Goal: Transaction & Acquisition: Purchase product/service

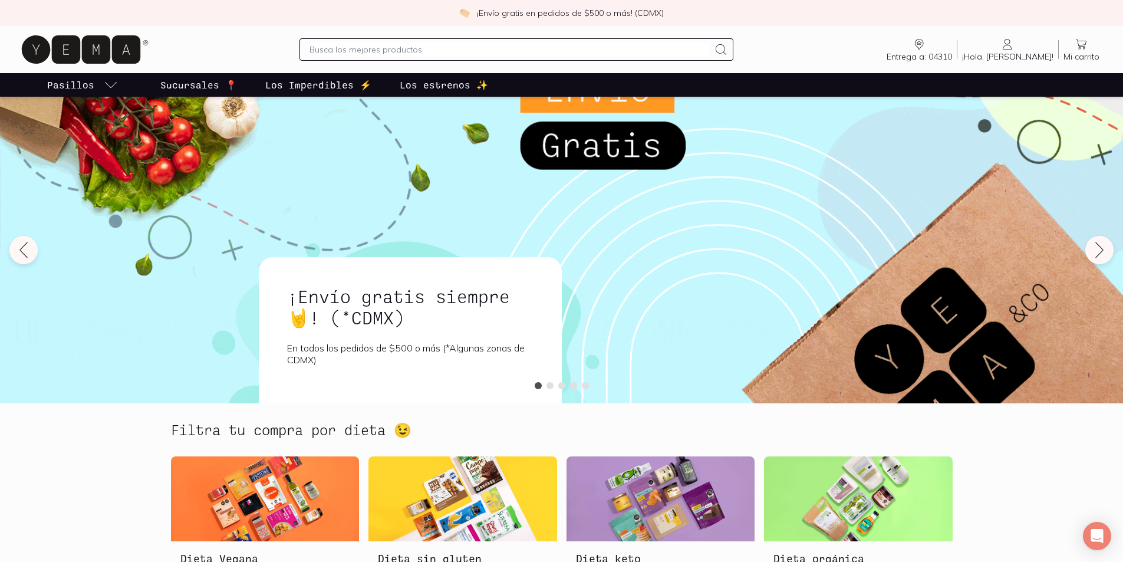
click at [498, 57] on input "text" at bounding box center [509, 49] width 400 height 14
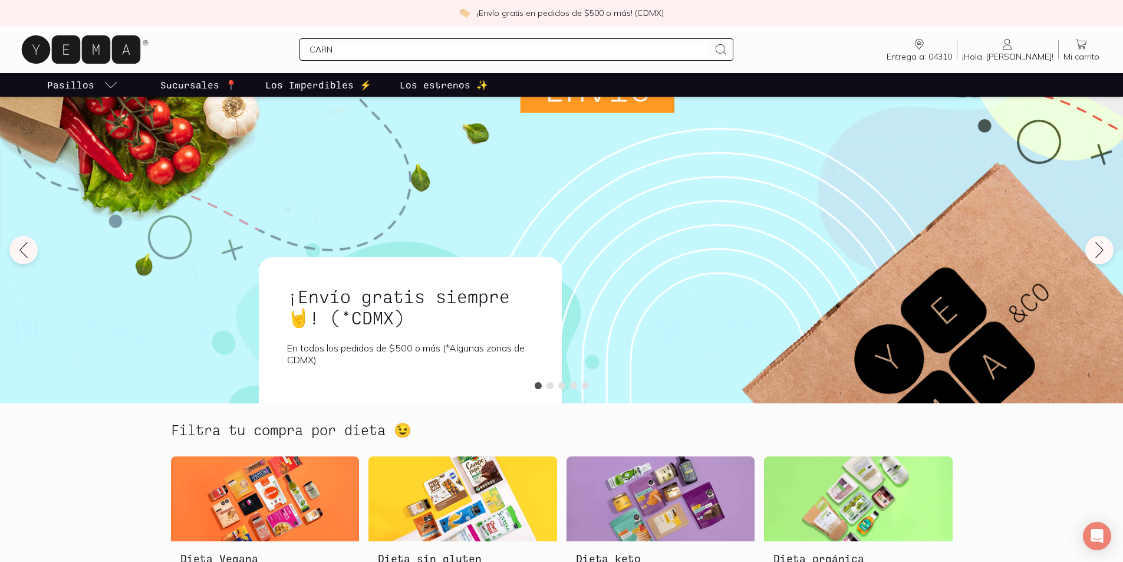
type input "CARNE"
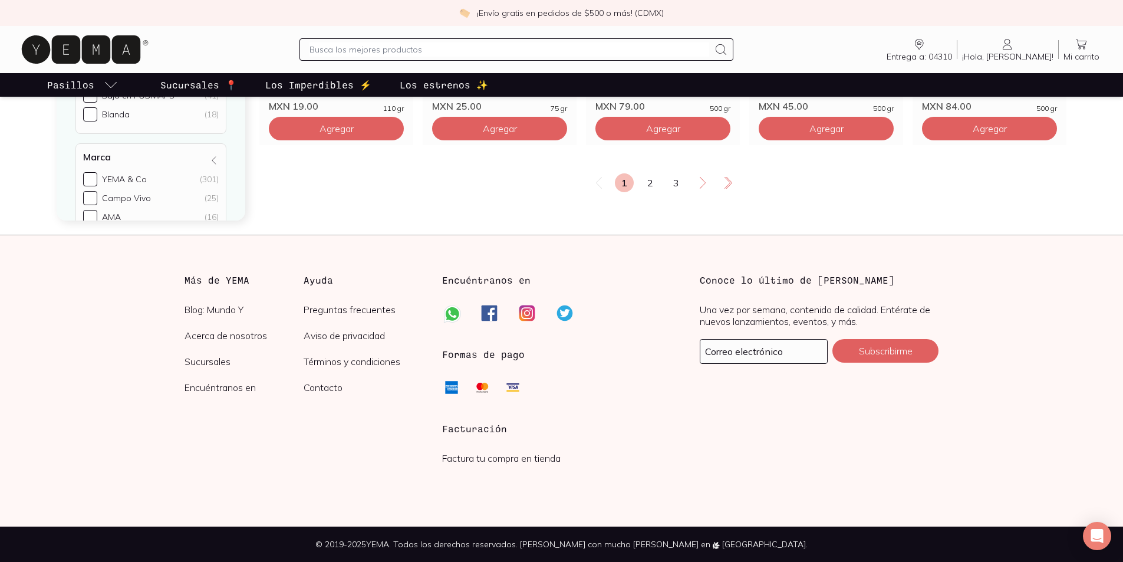
scroll to position [2180, 0]
click at [710, 190] on icon at bounding box center [702, 183] width 14 height 14
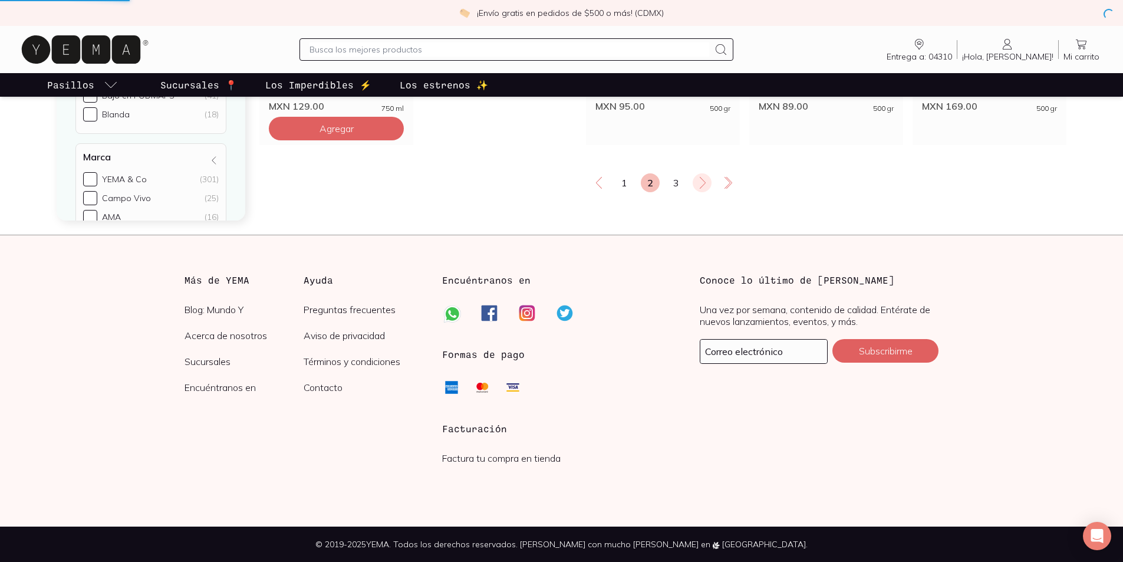
scroll to position [0, 0]
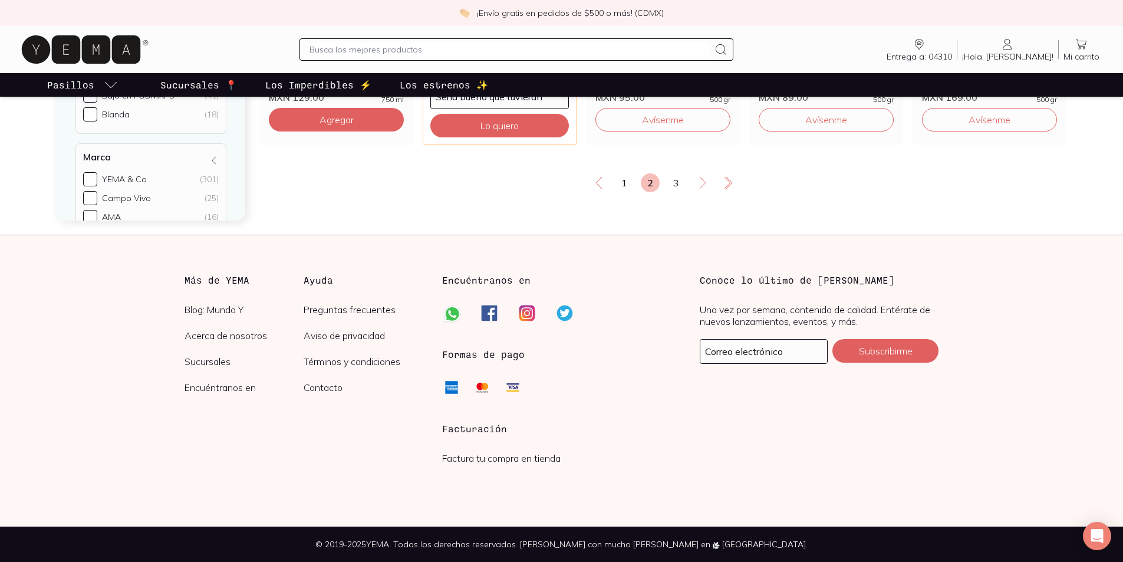
scroll to position [2239, 0]
click at [677, 192] on link "3" at bounding box center [676, 182] width 19 height 19
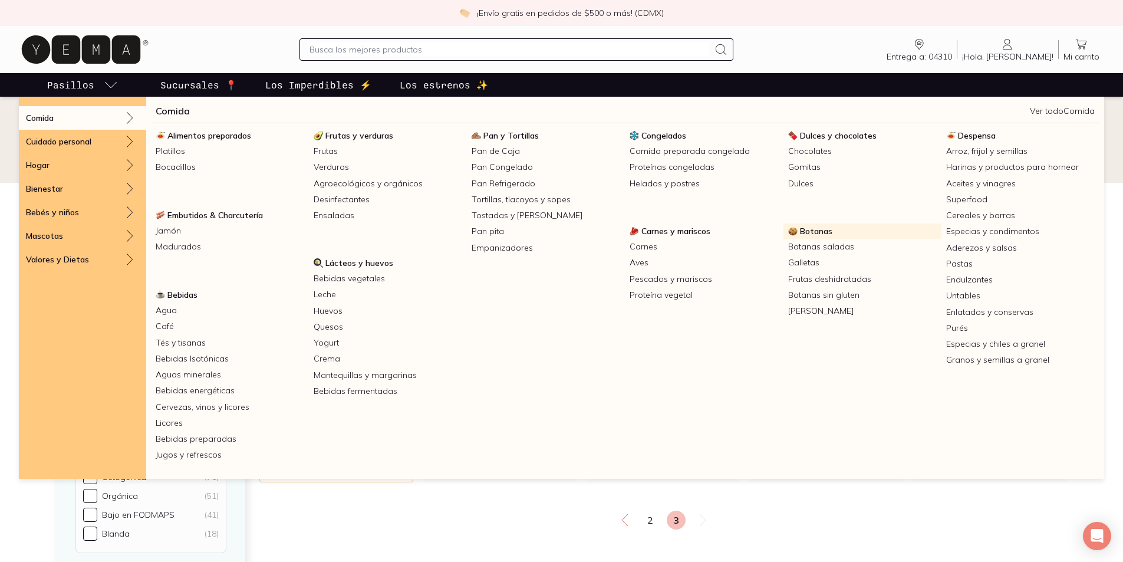
click at [831, 236] on span "Botanas" at bounding box center [816, 231] width 32 height 11
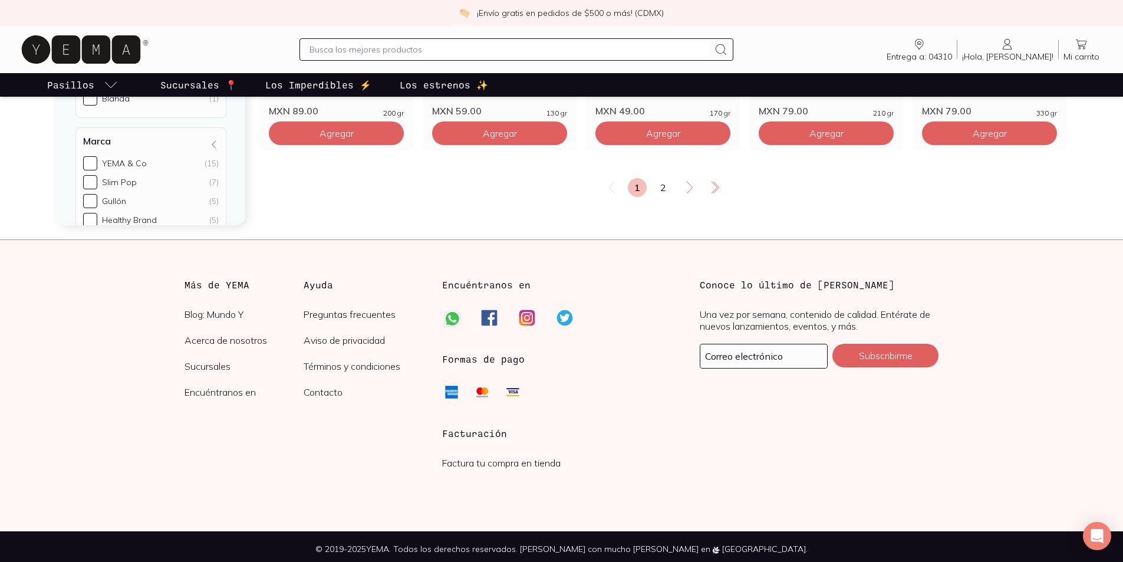
scroll to position [2239, 0]
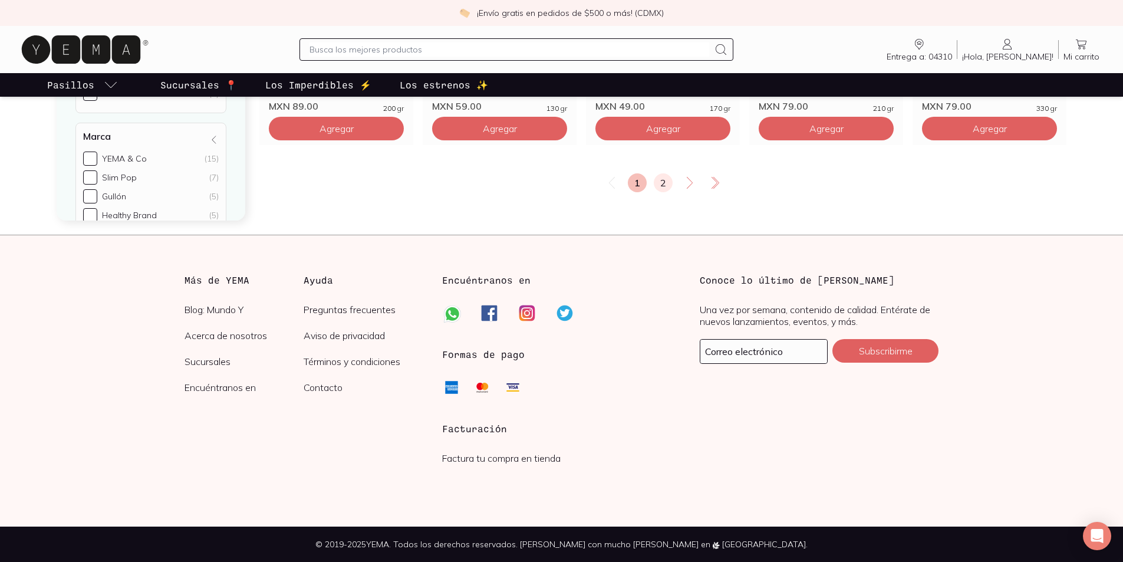
click at [669, 192] on link "2" at bounding box center [663, 182] width 19 height 19
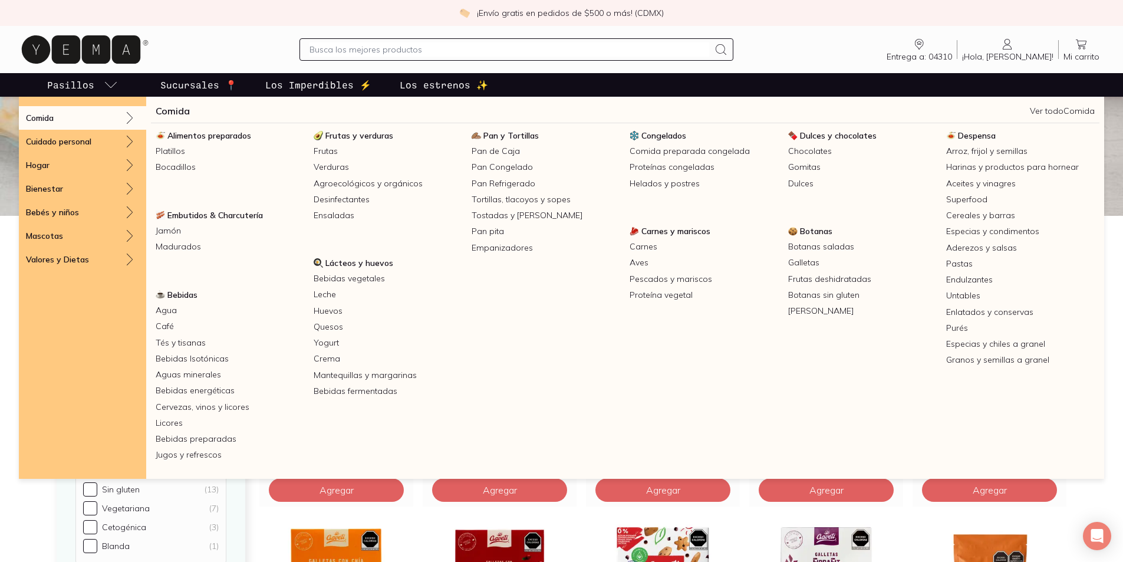
click at [227, 220] on span "Embutidos & Charcutería" at bounding box center [214, 215] width 95 height 11
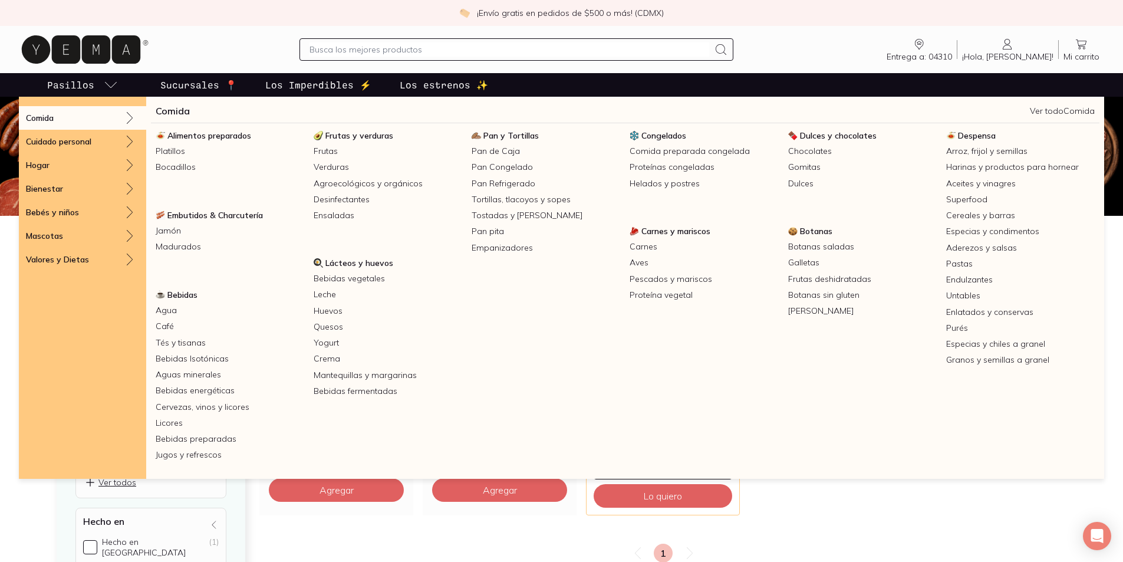
click at [118, 92] on icon "pasillo-todos-link" at bounding box center [111, 85] width 14 height 14
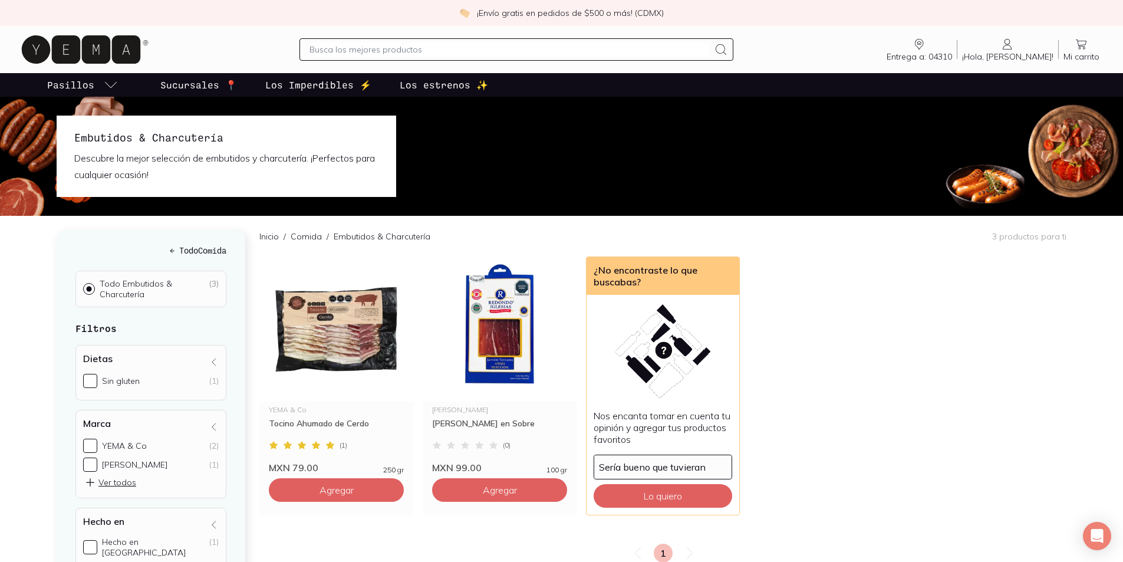
click at [118, 92] on icon "pasillo-todos-link" at bounding box center [111, 85] width 14 height 14
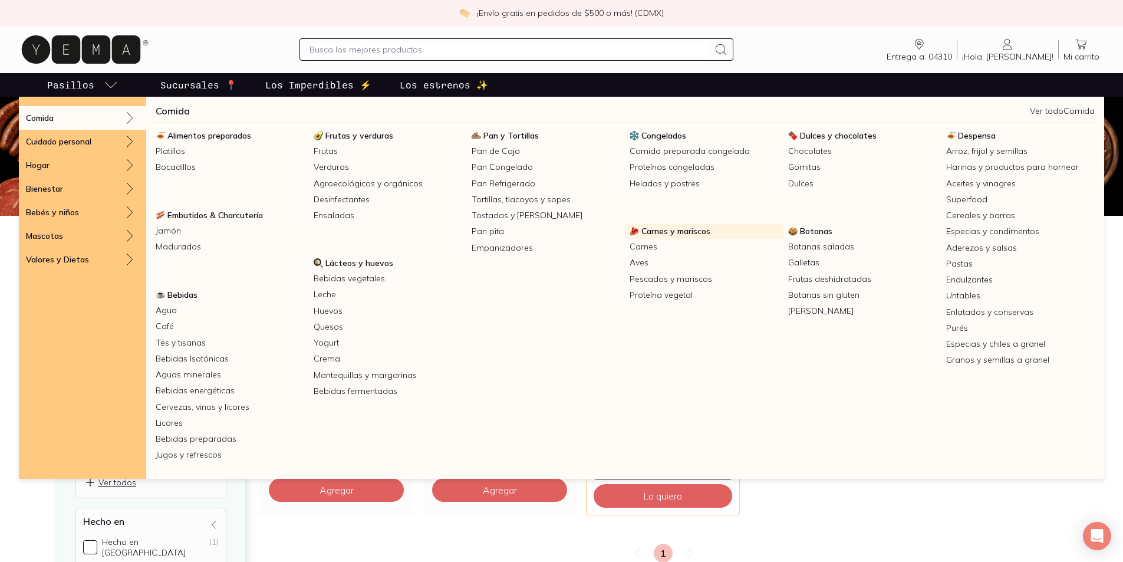
click at [655, 236] on span "Carnes y mariscos" at bounding box center [675, 231] width 69 height 11
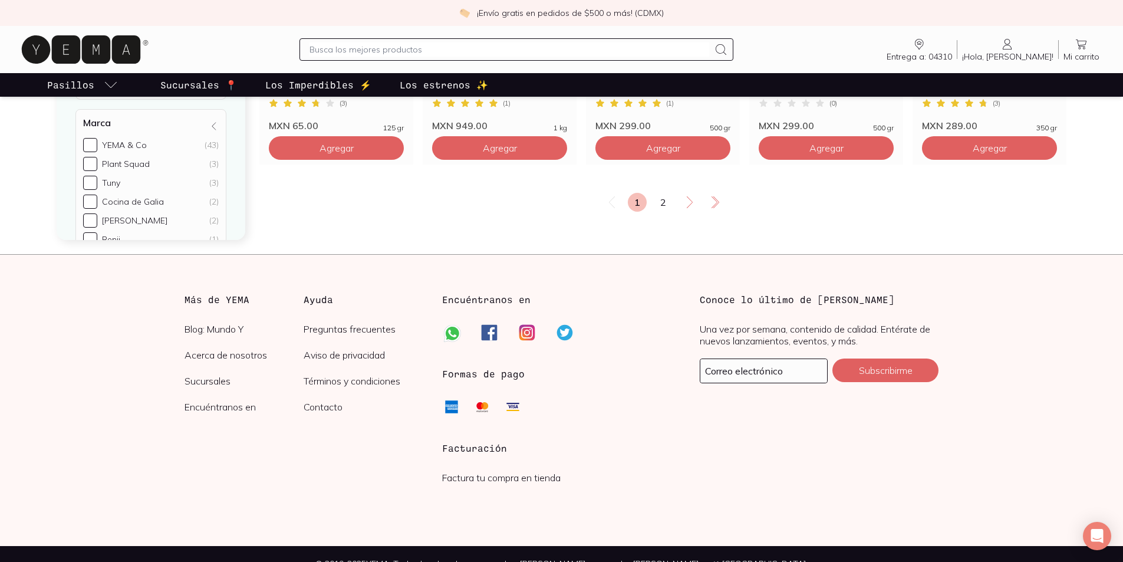
scroll to position [2180, 0]
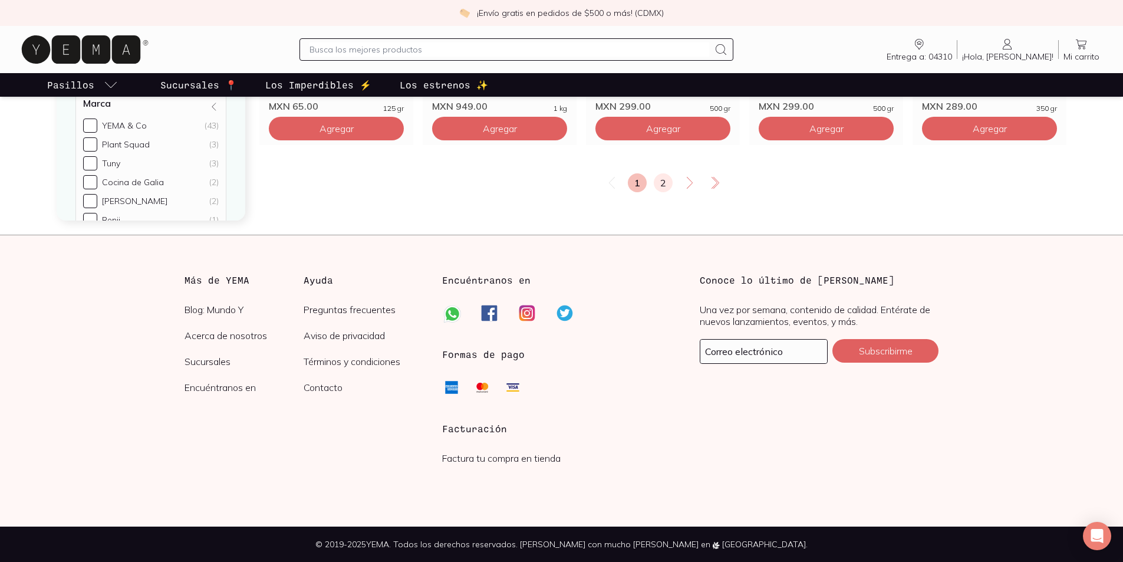
click at [665, 192] on link "2" at bounding box center [663, 182] width 19 height 19
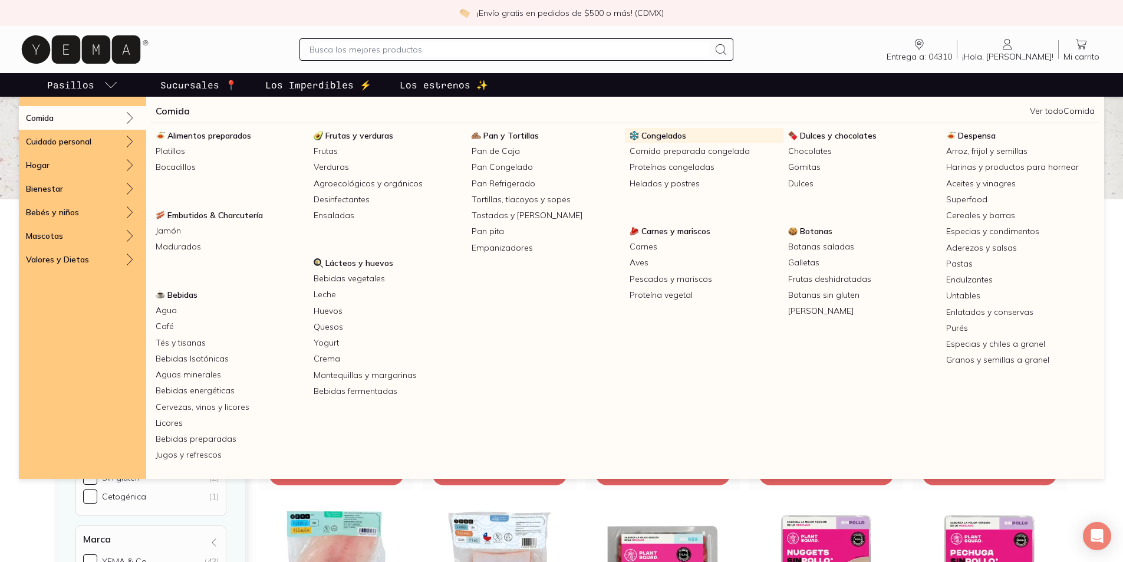
click at [668, 141] on span "Congelados" at bounding box center [663, 135] width 45 height 11
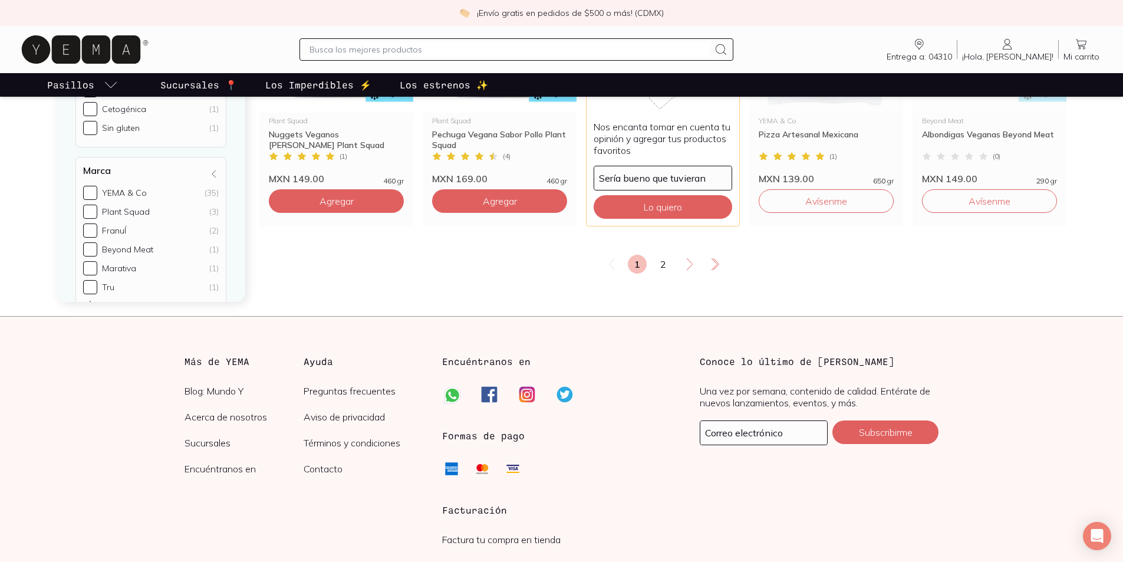
scroll to position [2122, 0]
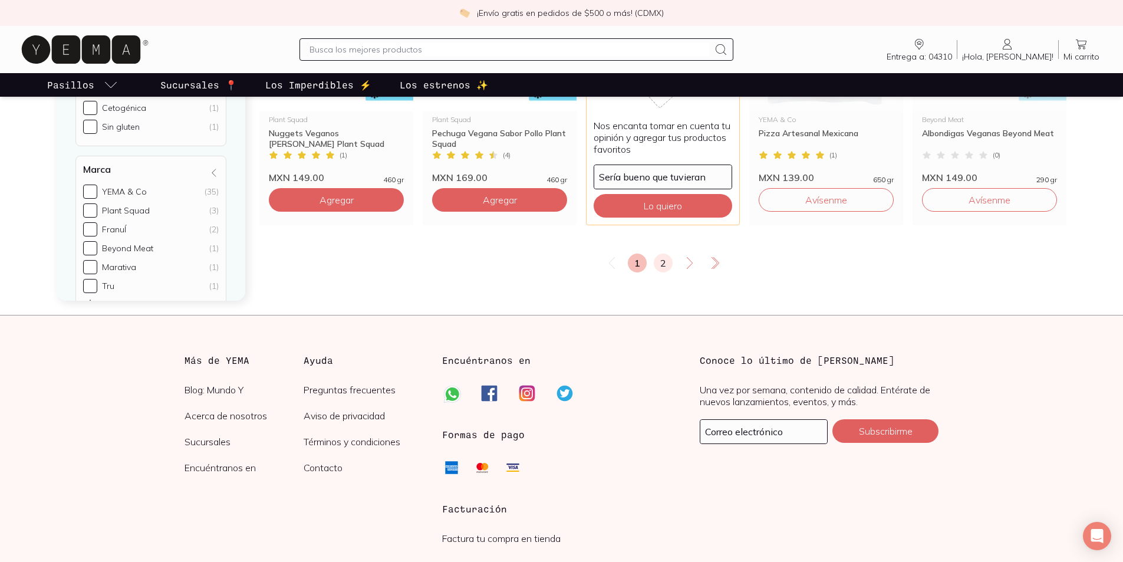
click at [664, 272] on link "2" at bounding box center [663, 262] width 19 height 19
